Goal: Transaction & Acquisition: Purchase product/service

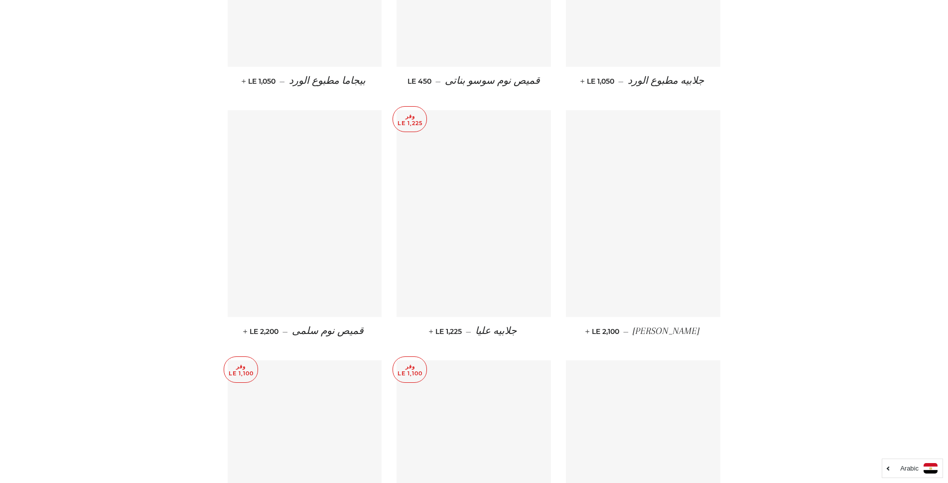
scroll to position [1744, 0]
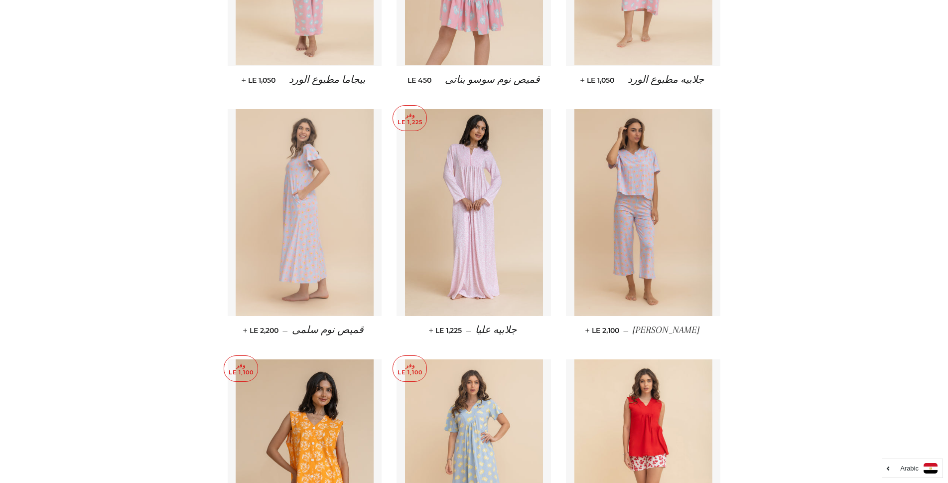
click at [322, 195] on img at bounding box center [305, 212] width 138 height 207
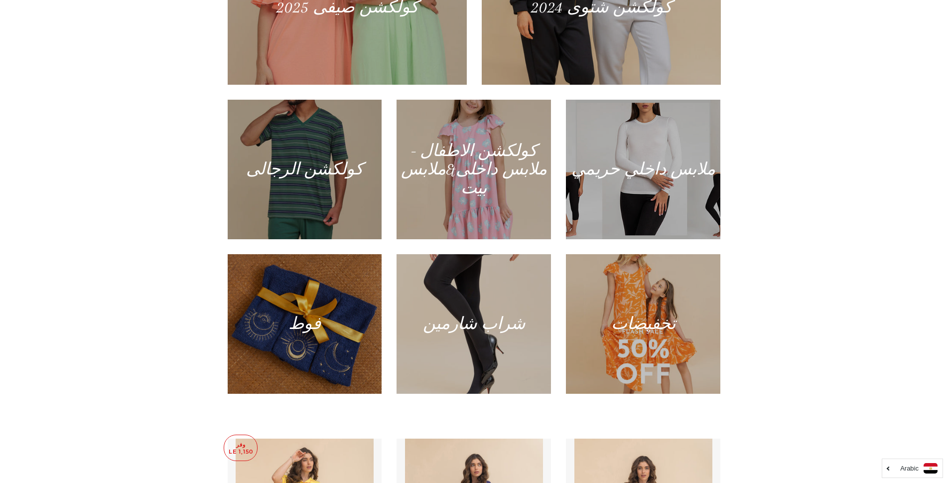
scroll to position [0, 0]
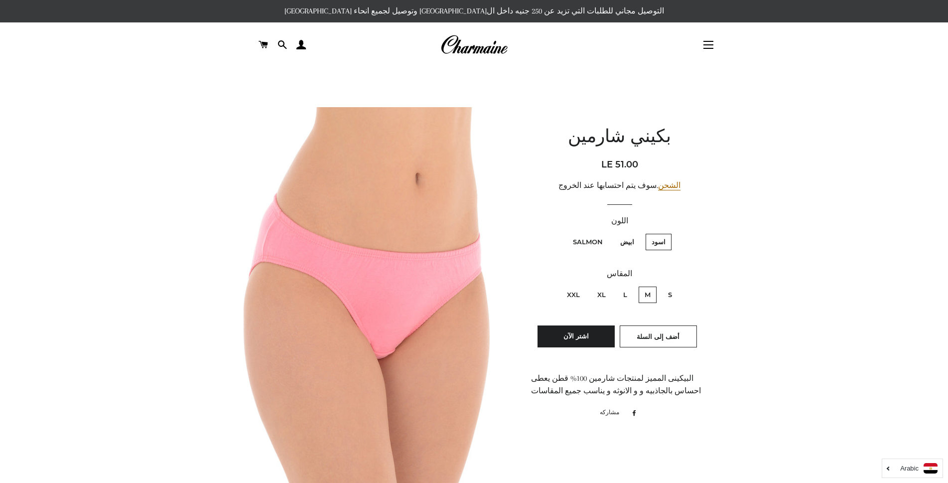
scroll to position [199, 0]
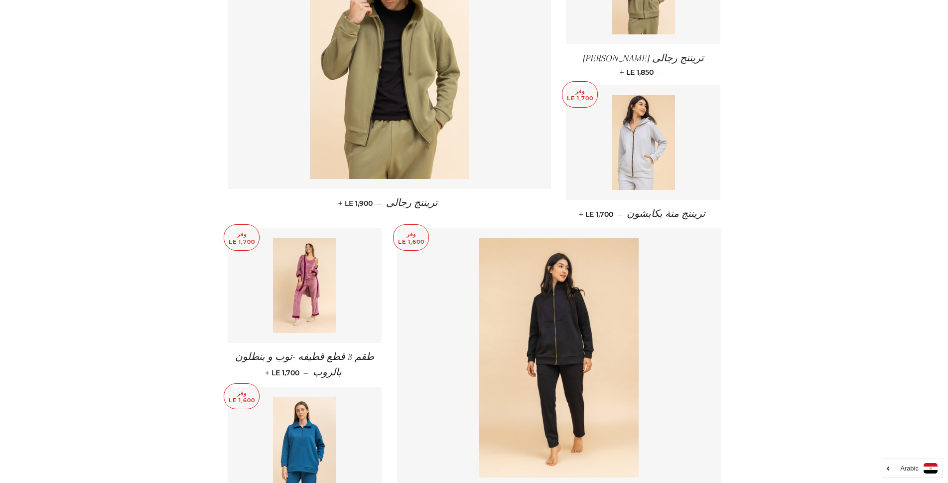
scroll to position [498, 0]
